Goal: Information Seeking & Learning: Learn about a topic

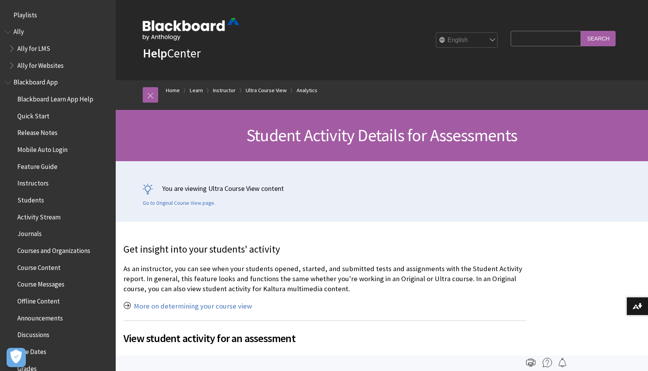
scroll to position [1186, 0]
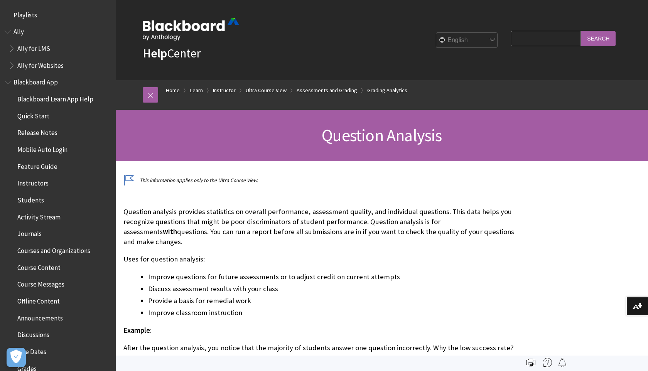
scroll to position [1287, 0]
